Goal: Information Seeking & Learning: Learn about a topic

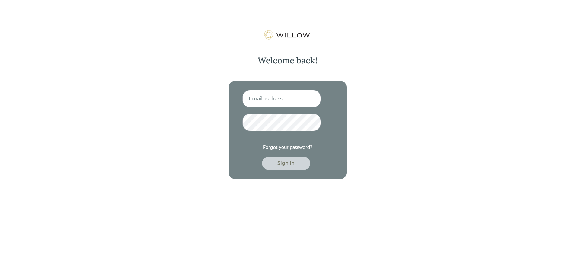
click at [271, 99] on input at bounding box center [281, 98] width 78 height 17
type input "[EMAIL_ADDRESS][DOMAIN_NAME]"
click at [290, 163] on div "Sign in" at bounding box center [286, 163] width 34 height 7
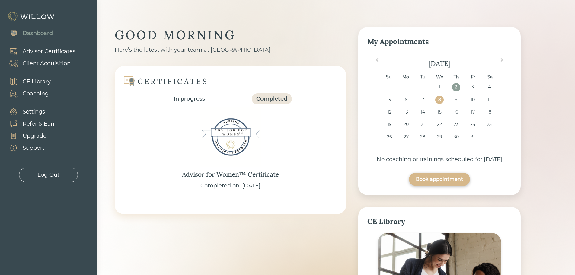
click at [33, 148] on div "Support" at bounding box center [34, 148] width 22 height 8
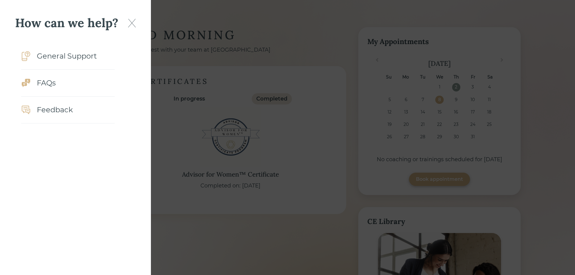
click at [51, 84] on div "FAQs" at bounding box center [46, 83] width 19 height 11
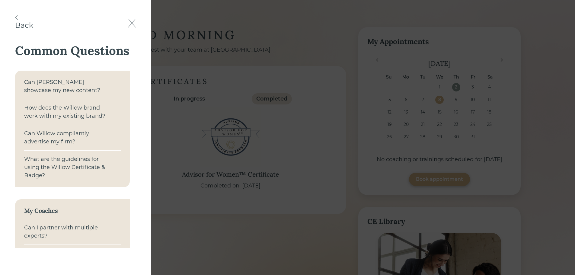
click at [62, 161] on div "What are the guidelines for using the Willow Certificate & Badge?" at bounding box center [67, 167] width 86 height 24
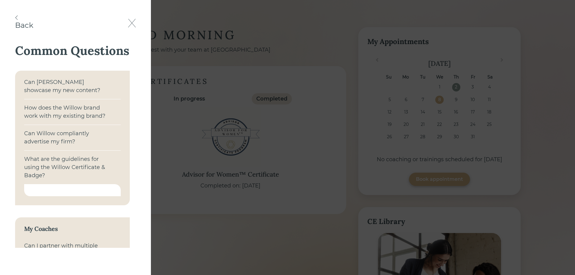
click at [77, 186] on div at bounding box center [72, 190] width 97 height 12
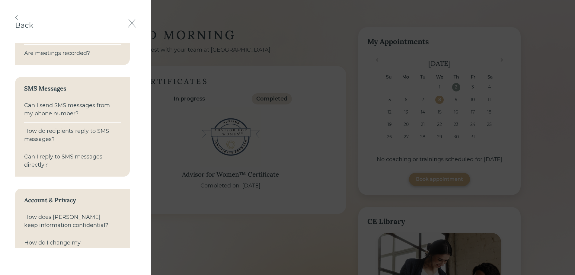
scroll to position [459, 0]
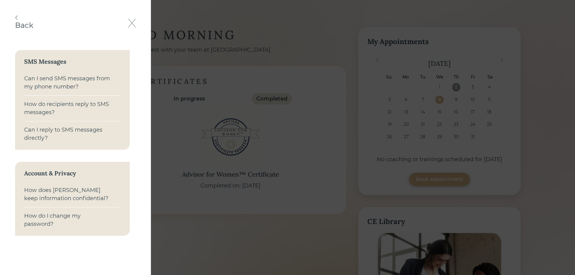
click at [55, 215] on div "How do I change my password?" at bounding box center [67, 220] width 86 height 16
click at [61, 183] on div "How does [PERSON_NAME] keep information confidential?" at bounding box center [72, 195] width 97 height 26
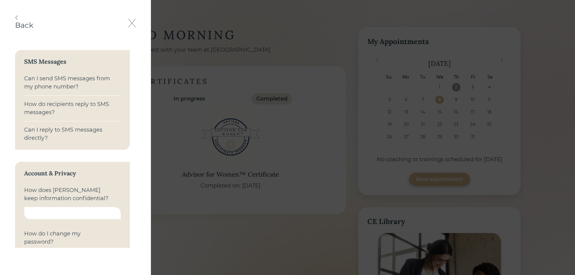
click at [16, 20] on div "Back" at bounding box center [24, 22] width 18 height 15
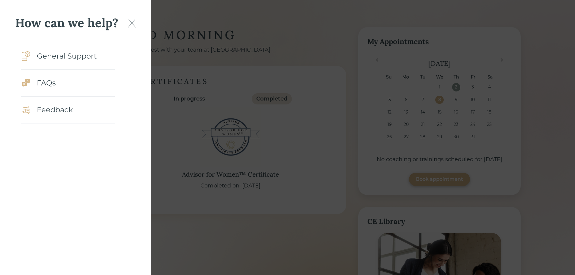
click at [47, 84] on div "FAQs" at bounding box center [46, 83] width 19 height 11
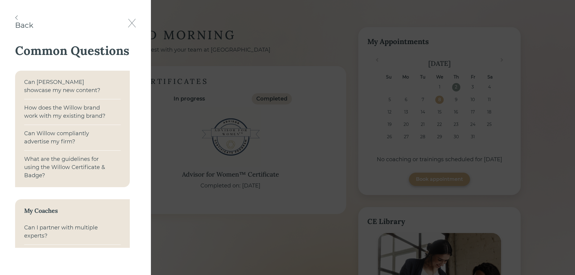
click at [48, 80] on div "Can [PERSON_NAME] showcase my new content?" at bounding box center [67, 86] width 86 height 16
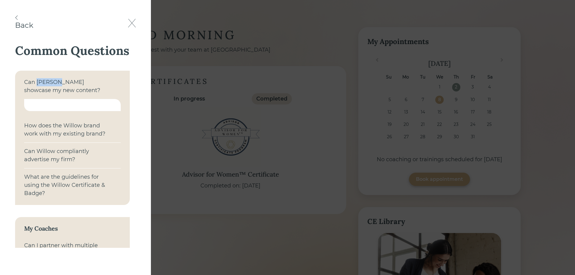
click at [48, 80] on div "Can [PERSON_NAME] showcase my new content?" at bounding box center [67, 86] width 86 height 16
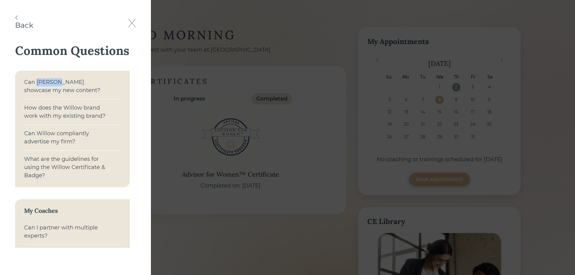
click at [49, 80] on div "Can [PERSON_NAME] showcase my new content?" at bounding box center [67, 86] width 86 height 16
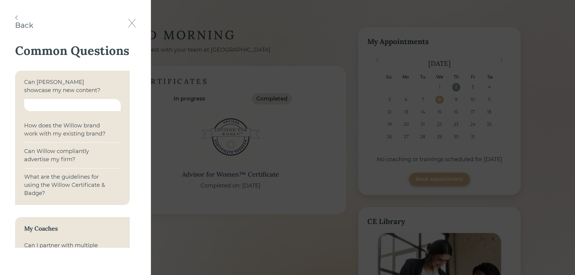
click at [58, 99] on div "Can [PERSON_NAME] showcase my new content?" at bounding box center [72, 86] width 97 height 25
